Goal: Obtain resource: Obtain resource

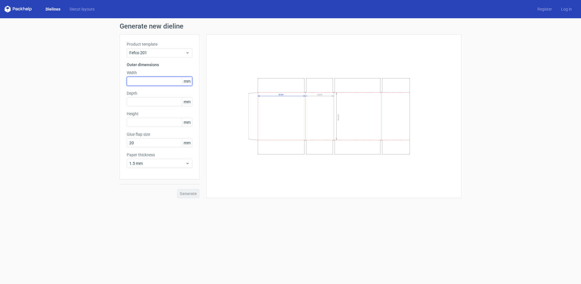
click at [161, 80] on input "text" at bounding box center [160, 81] width 66 height 9
type input "211"
type input "141"
type input "149"
type input "30"
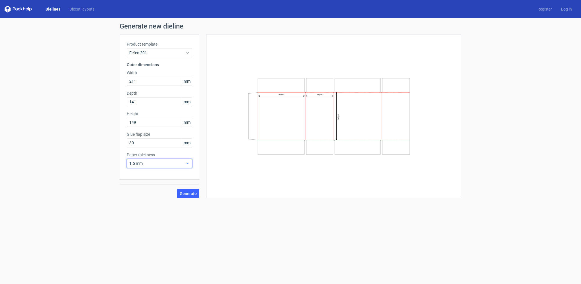
click at [185, 163] on span "1.5 mm" at bounding box center [157, 163] width 56 height 6
click at [169, 209] on div "3 mm" at bounding box center [159, 212] width 61 height 9
click at [188, 196] on button "Generate" at bounding box center [188, 193] width 22 height 9
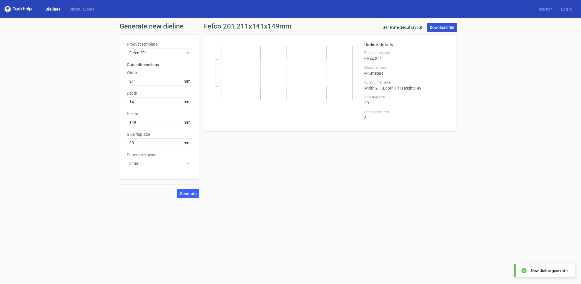
click at [448, 25] on link "Download file" at bounding box center [442, 27] width 30 height 9
click at [403, 28] on link "Generate diecut layout" at bounding box center [402, 27] width 45 height 9
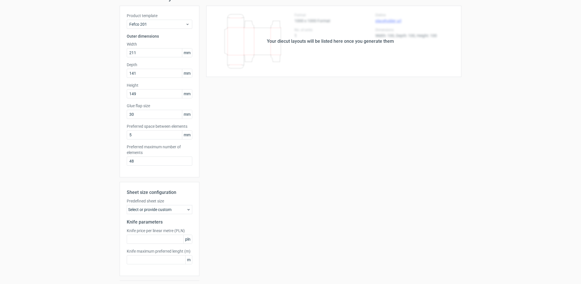
scroll to position [43, 0]
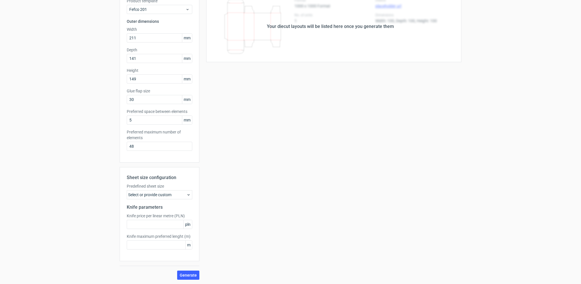
click at [181, 199] on div "Select or provide custom" at bounding box center [160, 194] width 66 height 9
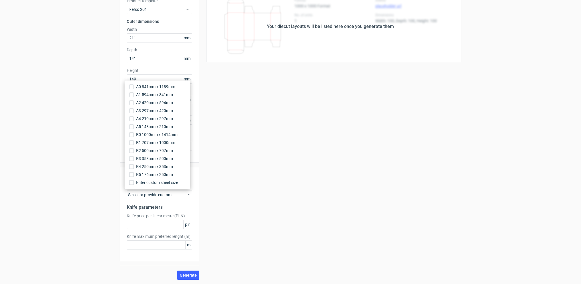
click at [181, 199] on div "Select or provide custom" at bounding box center [160, 194] width 66 height 9
click at [171, 177] on span "B5 176mm x 250mm" at bounding box center [154, 175] width 37 height 6
click at [134, 177] on input "B5 176mm x 250mm" at bounding box center [131, 174] width 5 height 5
click at [168, 86] on span "A0 841mm x 1189mm" at bounding box center [155, 87] width 39 height 6
click at [134, 86] on input "A0 841mm x 1189mm" at bounding box center [131, 86] width 5 height 5
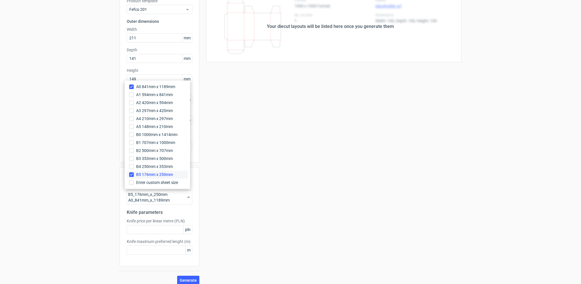
click at [153, 176] on span "B5 176mm x 250mm" at bounding box center [154, 175] width 37 height 6
click at [134, 176] on input "B5 176mm x 250mm" at bounding box center [131, 174] width 5 height 5
click at [193, 271] on button "Generate" at bounding box center [188, 274] width 22 height 9
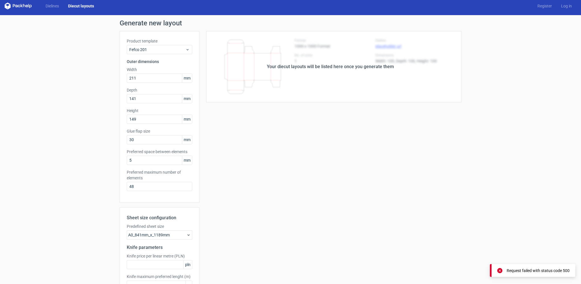
scroll to position [0, 0]
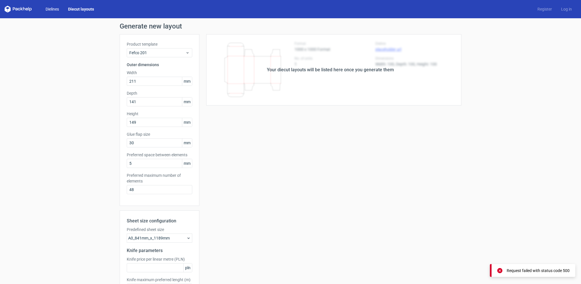
click at [59, 10] on link "Dielines" at bounding box center [52, 9] width 23 height 6
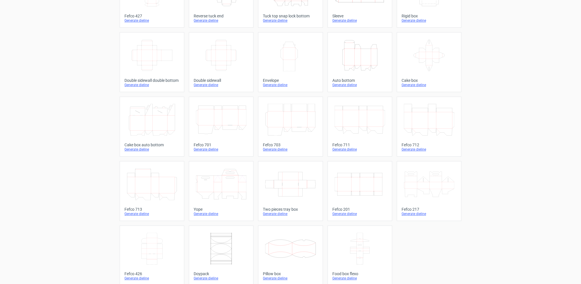
scroll to position [72, 0]
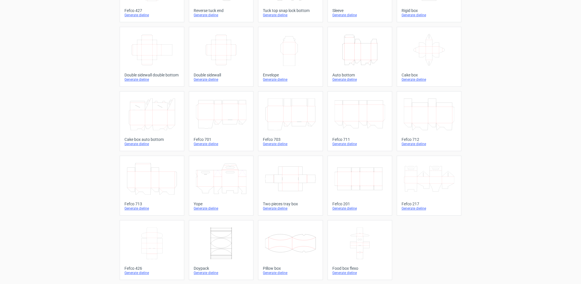
click at [337, 207] on div "Generate dieline" at bounding box center [359, 208] width 55 height 5
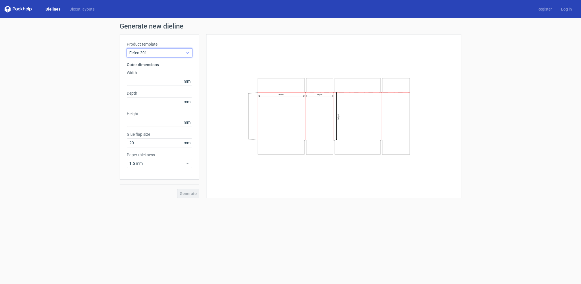
click at [162, 52] on span "Fefco 201" at bounding box center [157, 53] width 56 height 6
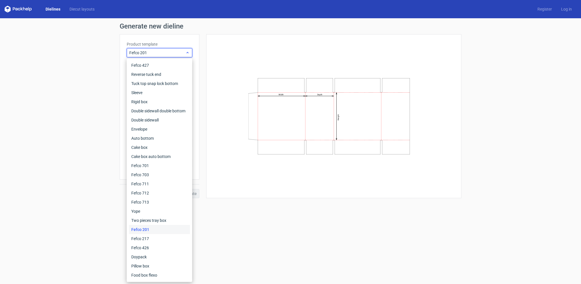
click at [162, 52] on span "Fefco 201" at bounding box center [157, 53] width 56 height 6
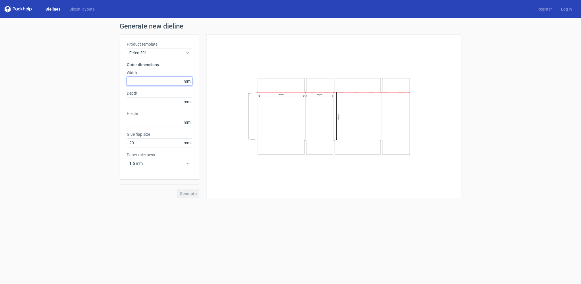
click at [166, 79] on input "text" at bounding box center [160, 81] width 66 height 9
click at [45, 100] on div "Generate new dieline Product template Fefco 201 Outer dimensions Width mm Depth…" at bounding box center [290, 110] width 581 height 184
click at [150, 83] on input "text" at bounding box center [160, 81] width 66 height 9
type input "215"
type input "144"
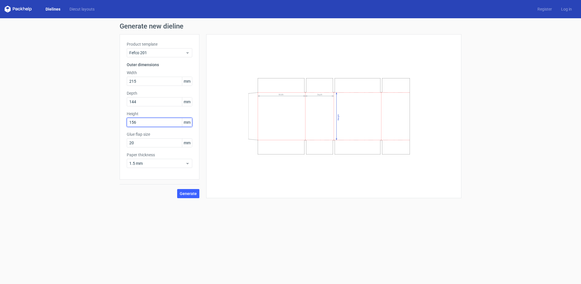
type input "156"
drag, startPoint x: 175, startPoint y: 144, endPoint x: 102, endPoint y: 141, distance: 73.5
click at [102, 141] on div "Generate new dieline Product template Fefco 201 Outer dimensions Width 215 mm D…" at bounding box center [290, 110] width 581 height 184
type input "30"
click at [148, 165] on span "1.5 mm" at bounding box center [157, 163] width 56 height 6
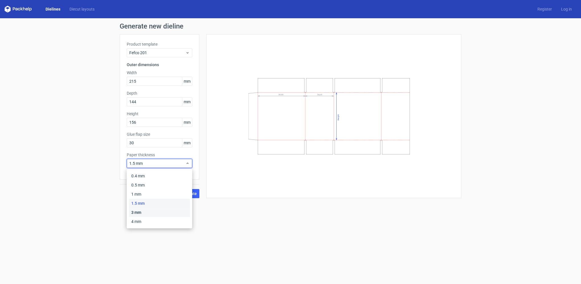
click at [153, 214] on div "3 mm" at bounding box center [159, 212] width 61 height 9
click at [191, 193] on span "Generate" at bounding box center [188, 193] width 17 height 4
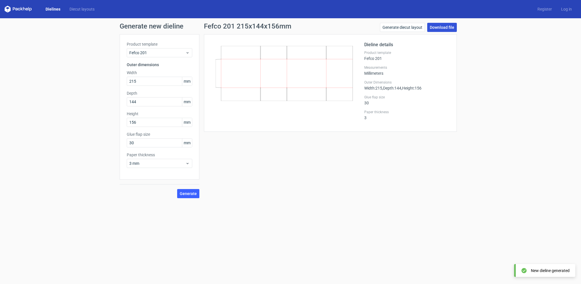
click at [439, 31] on link "Download file" at bounding box center [442, 27] width 30 height 9
click at [179, 84] on input "215" at bounding box center [160, 81] width 66 height 9
click at [159, 104] on input "144" at bounding box center [160, 101] width 66 height 9
click at [155, 123] on input "156" at bounding box center [160, 122] width 66 height 9
click at [193, 192] on span "Generate" at bounding box center [188, 193] width 17 height 4
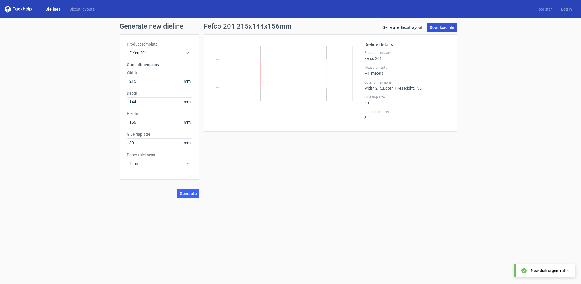
click at [436, 30] on link "Download file" at bounding box center [442, 27] width 30 height 9
click at [186, 193] on span "Generate" at bounding box center [188, 193] width 17 height 4
